Goal: Navigation & Orientation: Find specific page/section

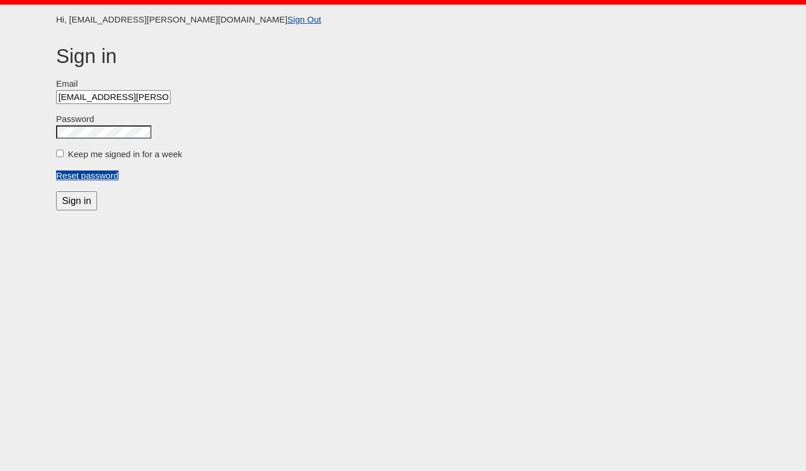
scroll to position [0, 3]
click at [76, 157] on label "Keep me signed in for a week" at bounding box center [125, 154] width 114 height 10
click at [64, 157] on input "Keep me signed in for a week" at bounding box center [60, 154] width 8 height 8
checkbox input "true"
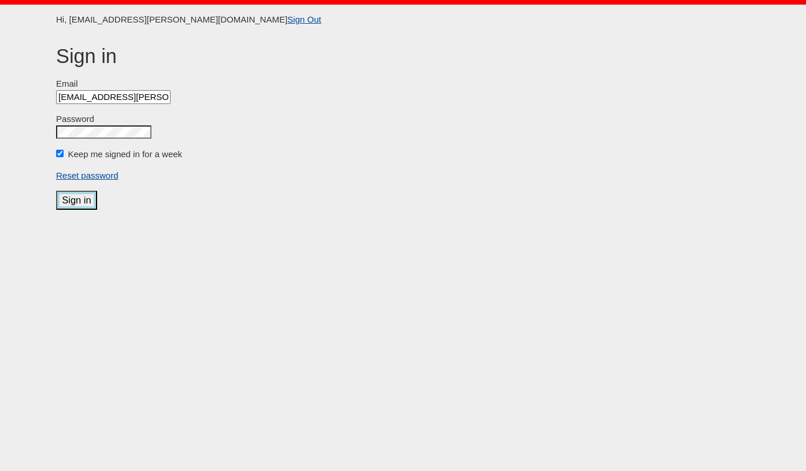
click at [71, 194] on input "Sign in" at bounding box center [76, 200] width 41 height 19
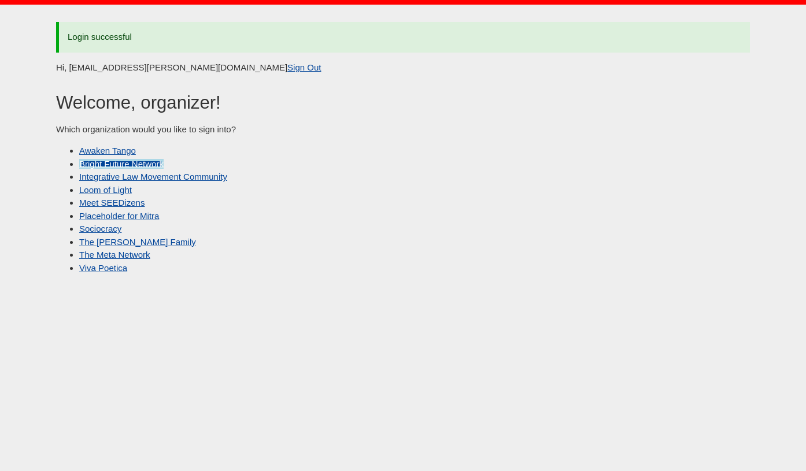
click at [122, 165] on link "Bright Future Network" at bounding box center [121, 164] width 84 height 10
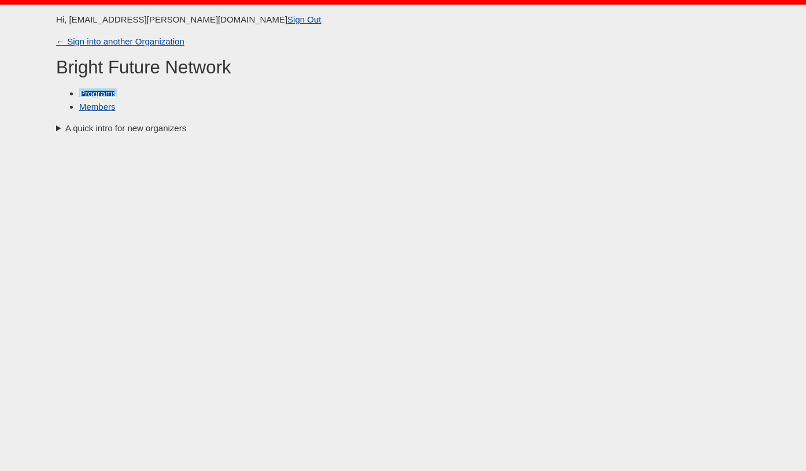
click at [94, 92] on link "Programs" at bounding box center [98, 93] width 38 height 10
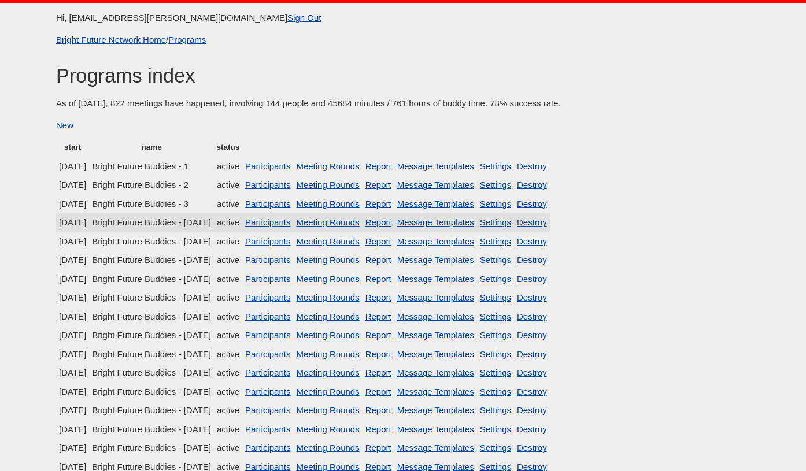
scroll to position [2, 0]
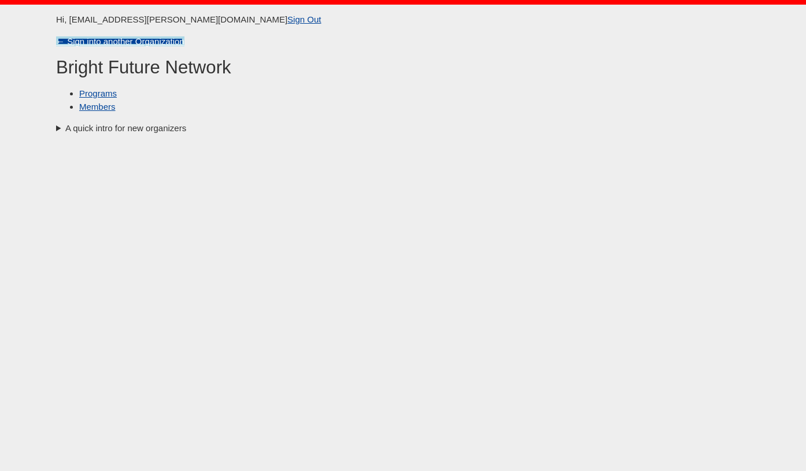
click at [71, 43] on link "← Sign into another Organization" at bounding box center [120, 41] width 128 height 10
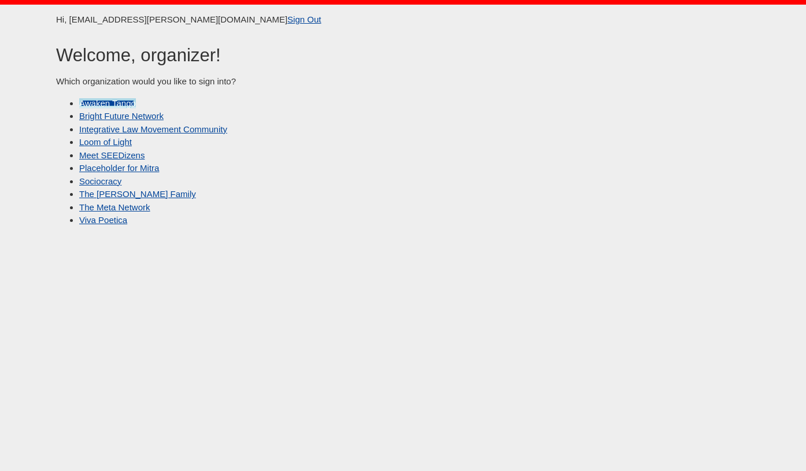
click at [116, 105] on link "Awaken Tango" at bounding box center [107, 103] width 57 height 10
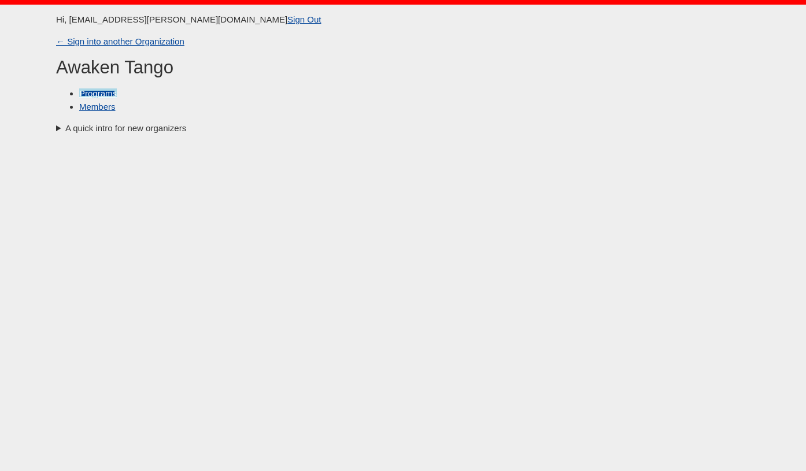
click at [106, 91] on link "Programs" at bounding box center [98, 93] width 38 height 10
click at [62, 38] on link "← Sign into another Organization" at bounding box center [120, 41] width 128 height 10
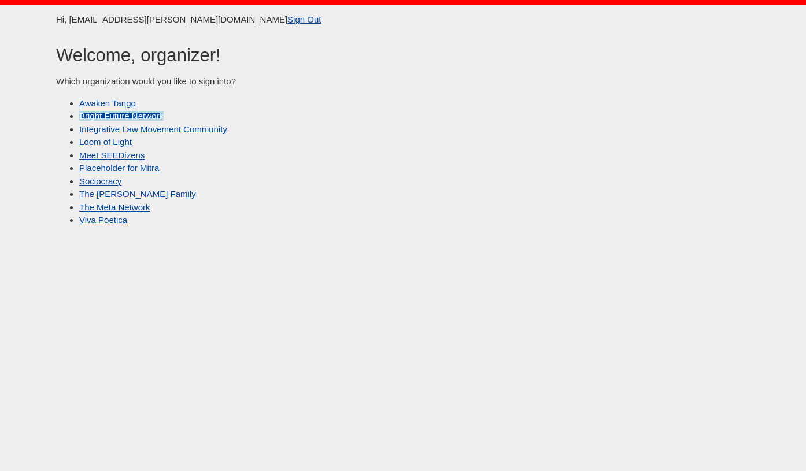
click at [112, 118] on link "Bright Future Network" at bounding box center [121, 116] width 84 height 10
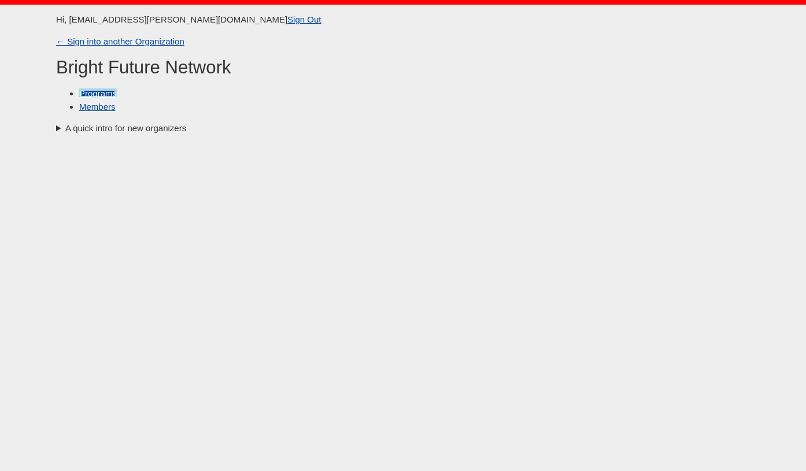
click at [107, 92] on link "Programs" at bounding box center [98, 93] width 38 height 10
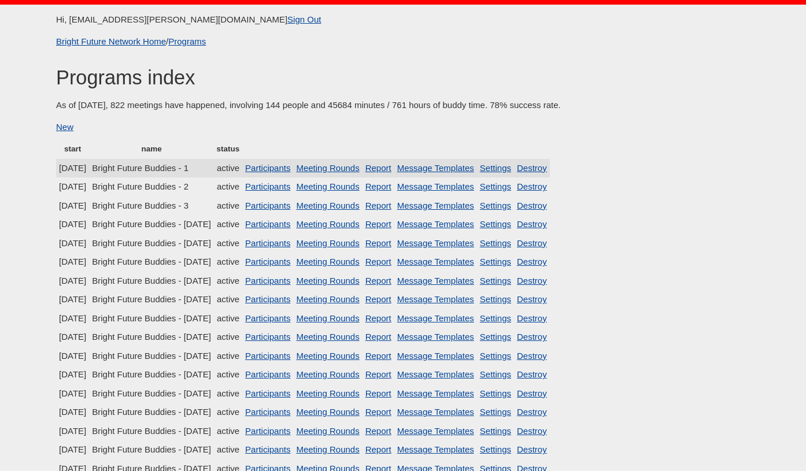
scroll to position [35, 0]
